Goal: Task Accomplishment & Management: Manage account settings

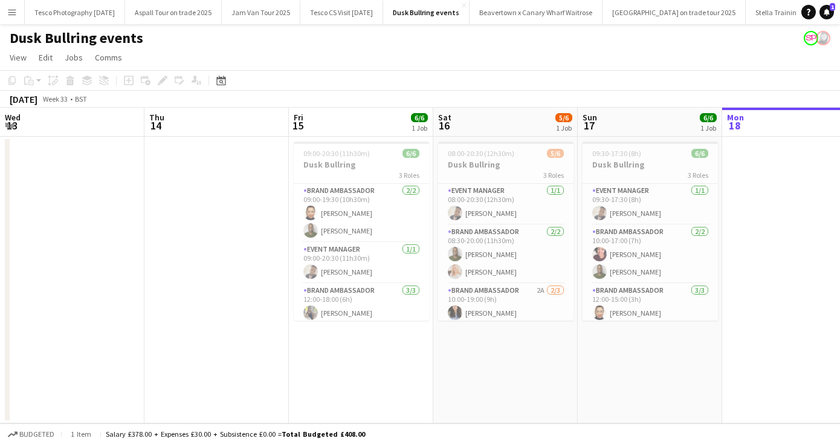
scroll to position [0, 293]
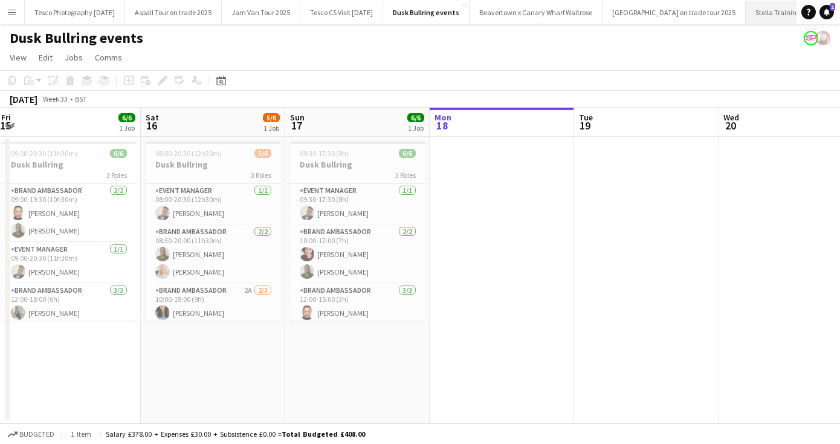
click at [760, 14] on button "Stella Trainings 2025 Close" at bounding box center [787, 13] width 83 height 24
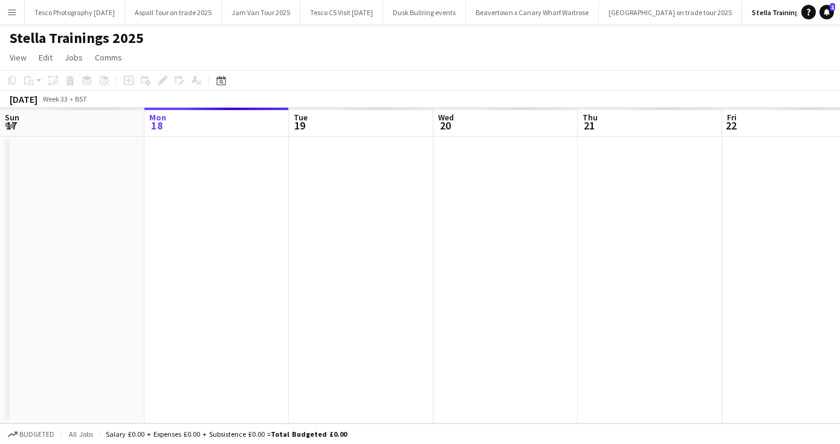
scroll to position [0, 12]
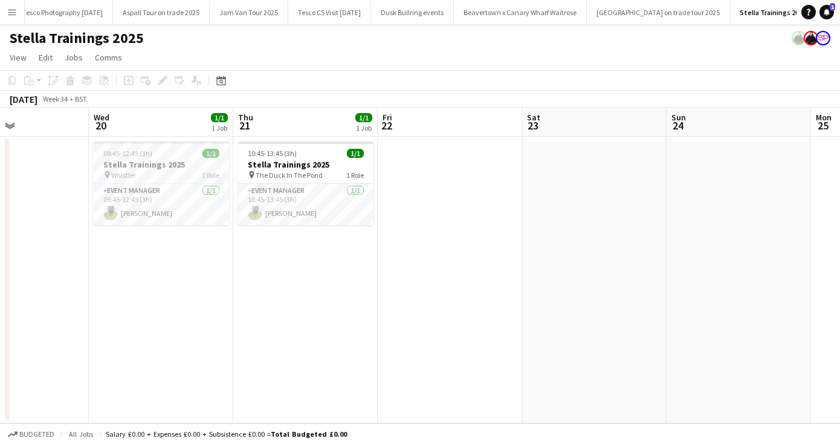
drag, startPoint x: 670, startPoint y: 326, endPoint x: 318, endPoint y: 337, distance: 351.9
click at [318, 337] on app-calendar-viewport "Sat 16 Sun 17 Mon 18 Tue 19 Wed 20 1/1 1 Job Thu 21 1/1 1 Job Fri 22 Sat 23 Sun…" at bounding box center [420, 265] width 840 height 315
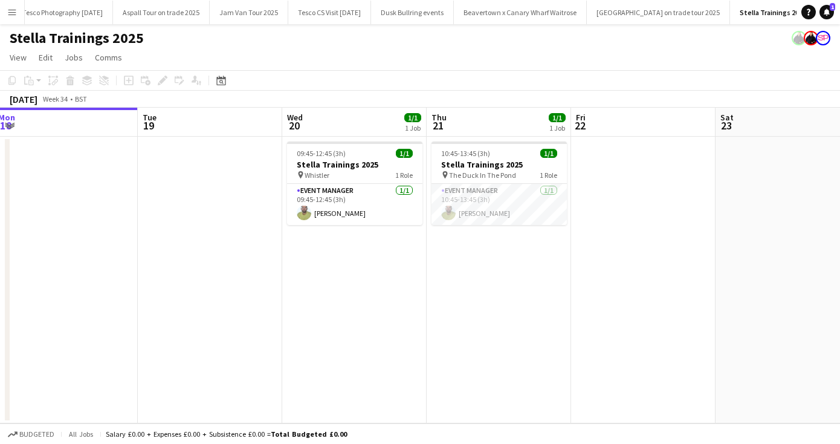
drag, startPoint x: 293, startPoint y: 314, endPoint x: 493, endPoint y: 299, distance: 200.1
click at [493, 300] on app-calendar-viewport "Sat 16 Sun 17 Mon 18 Tue 19 Wed 20 1/1 1 Job Thu 21 1/1 1 Job Fri 22 Sat 23 Sun…" at bounding box center [420, 265] width 840 height 315
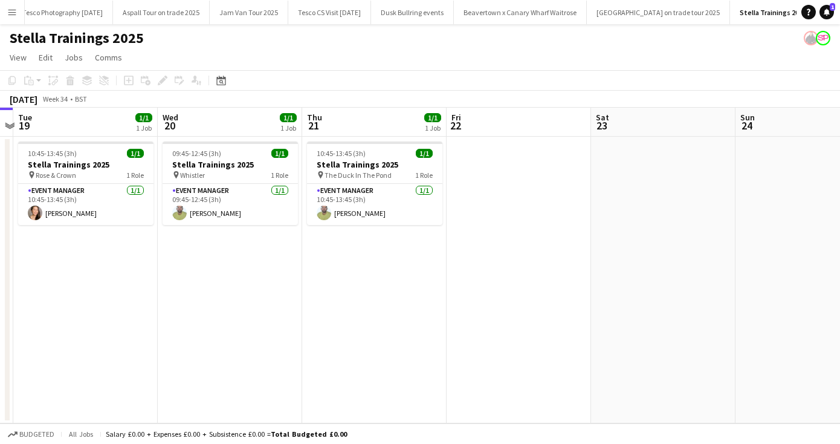
drag, startPoint x: 556, startPoint y: 334, endPoint x: 268, endPoint y: 319, distance: 288.7
click at [289, 318] on app-calendar-viewport "Sat 16 Sun 17 Mon 18 Tue 19 1/1 1 Job Wed 20 1/1 1 Job Thu 21 1/1 1 Job Fri 22 …" at bounding box center [420, 265] width 840 height 315
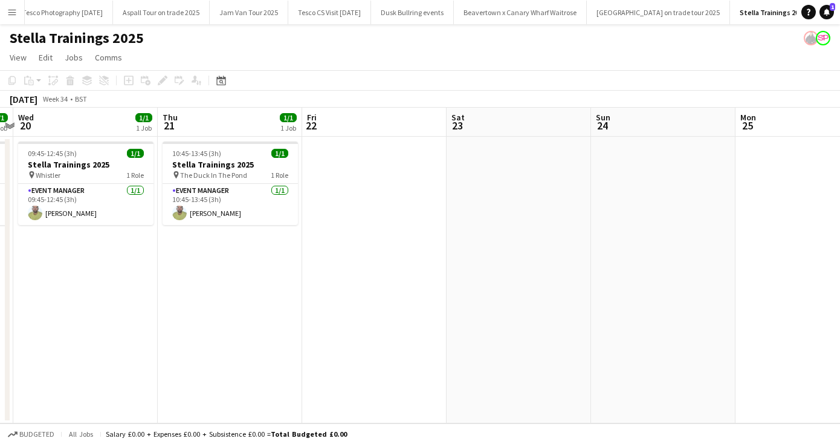
drag, startPoint x: 710, startPoint y: 264, endPoint x: 394, endPoint y: 285, distance: 316.7
click at [404, 281] on app-calendar-viewport "Sun 17 Mon 18 Tue 19 1/1 1 Job Wed 20 1/1 1 Job Thu 21 1/1 1 Job Fri 22 Sat 23 …" at bounding box center [420, 265] width 840 height 315
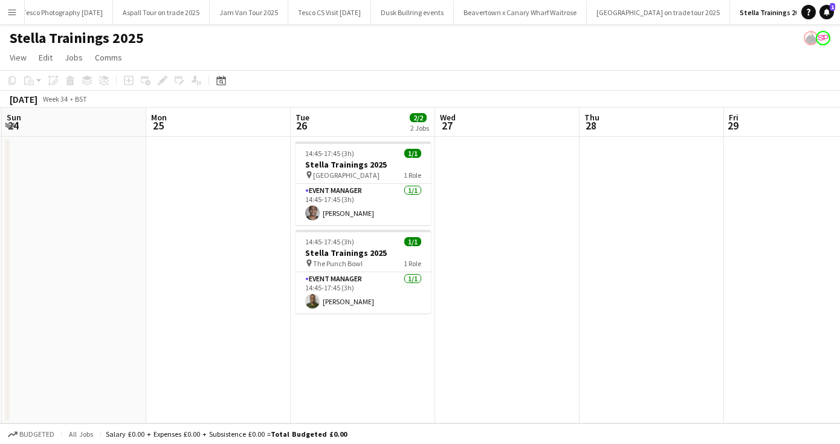
drag, startPoint x: 736, startPoint y: 372, endPoint x: 451, endPoint y: 361, distance: 284.3
click at [453, 362] on app-calendar-viewport "Fri 22 Sat 23 Sun 24 Mon 25 Tue 26 2/2 2 Jobs Wed 27 Thu 28 Fri 29 Sat 30 Sun 3…" at bounding box center [420, 265] width 840 height 315
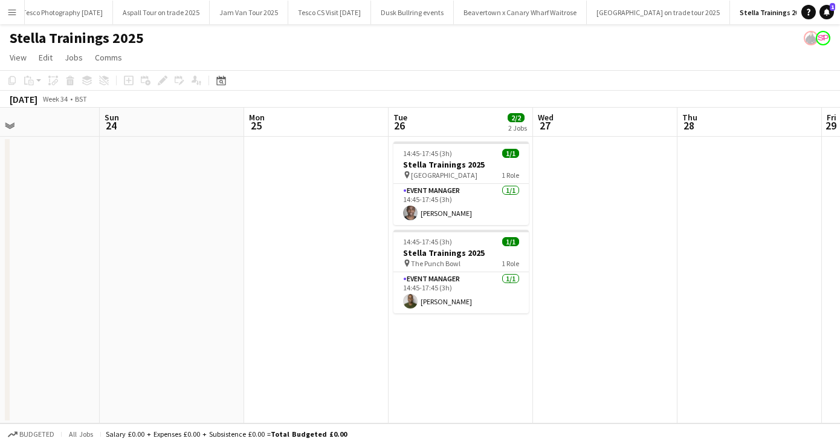
drag, startPoint x: 105, startPoint y: 326, endPoint x: 719, endPoint y: 330, distance: 614.0
click at [712, 330] on app-calendar-viewport "Fri 22 Sat 23 Sun 24 Mon 25 Tue 26 2/2 2 Jobs Wed 27 Thu 28 Fri 29 Sat 30 Sun 3…" at bounding box center [420, 265] width 840 height 315
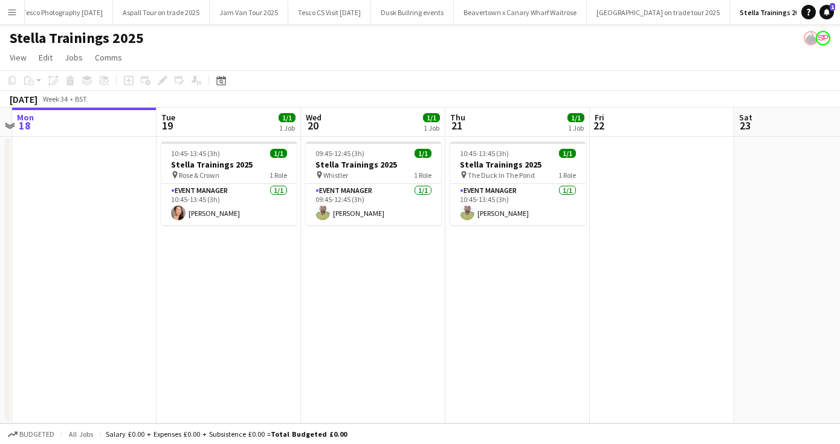
scroll to position [0, 276]
drag, startPoint x: 332, startPoint y: 364, endPoint x: 604, endPoint y: 361, distance: 271.4
click at [604, 361] on app-calendar-viewport "Sat 16 Sun 17 Mon 18 Tue 19 1/1 1 Job Wed 20 1/1 1 Job Thu 21 1/1 1 Job Fri 22 …" at bounding box center [420, 265] width 840 height 315
